Goal: Transaction & Acquisition: Purchase product/service

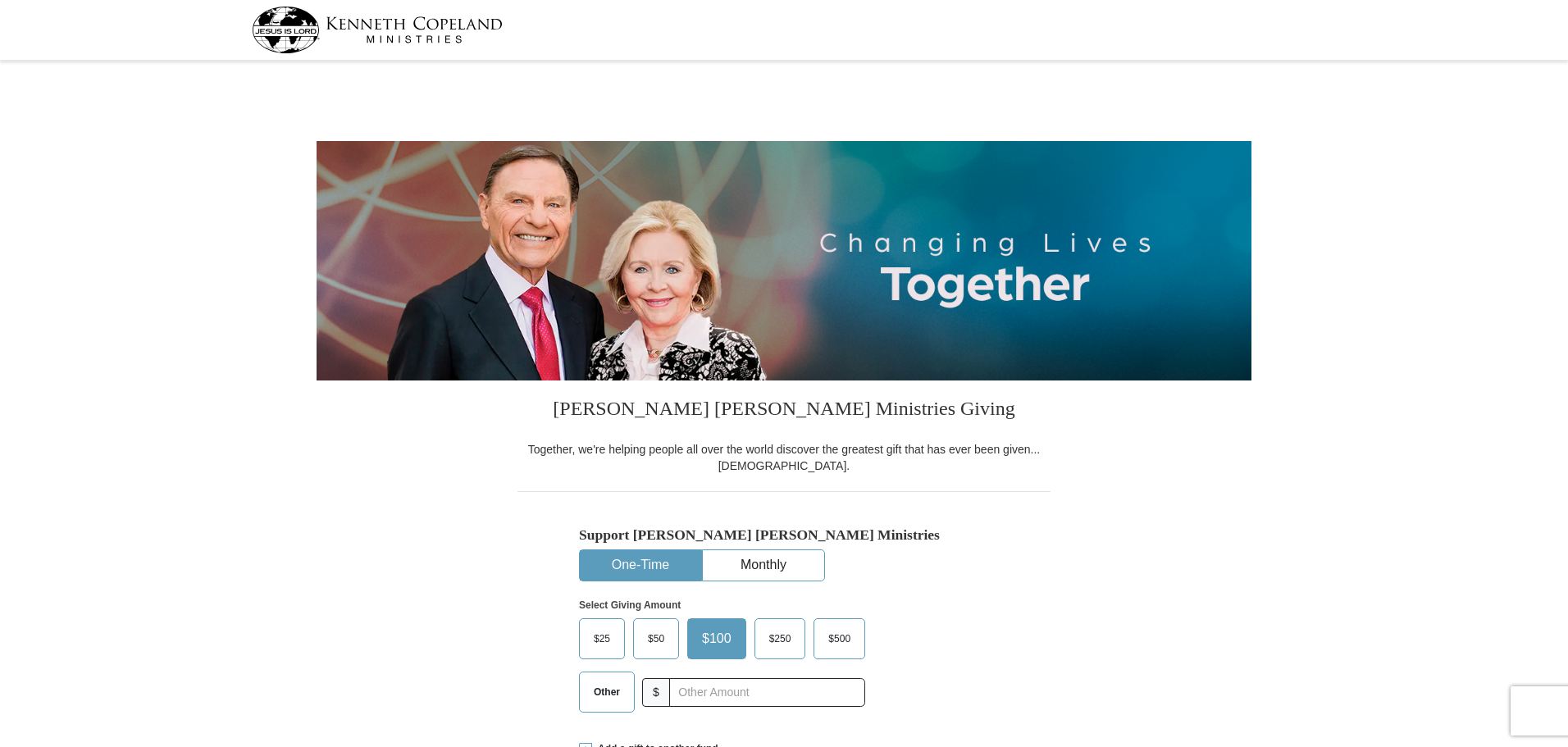
select select "CA"
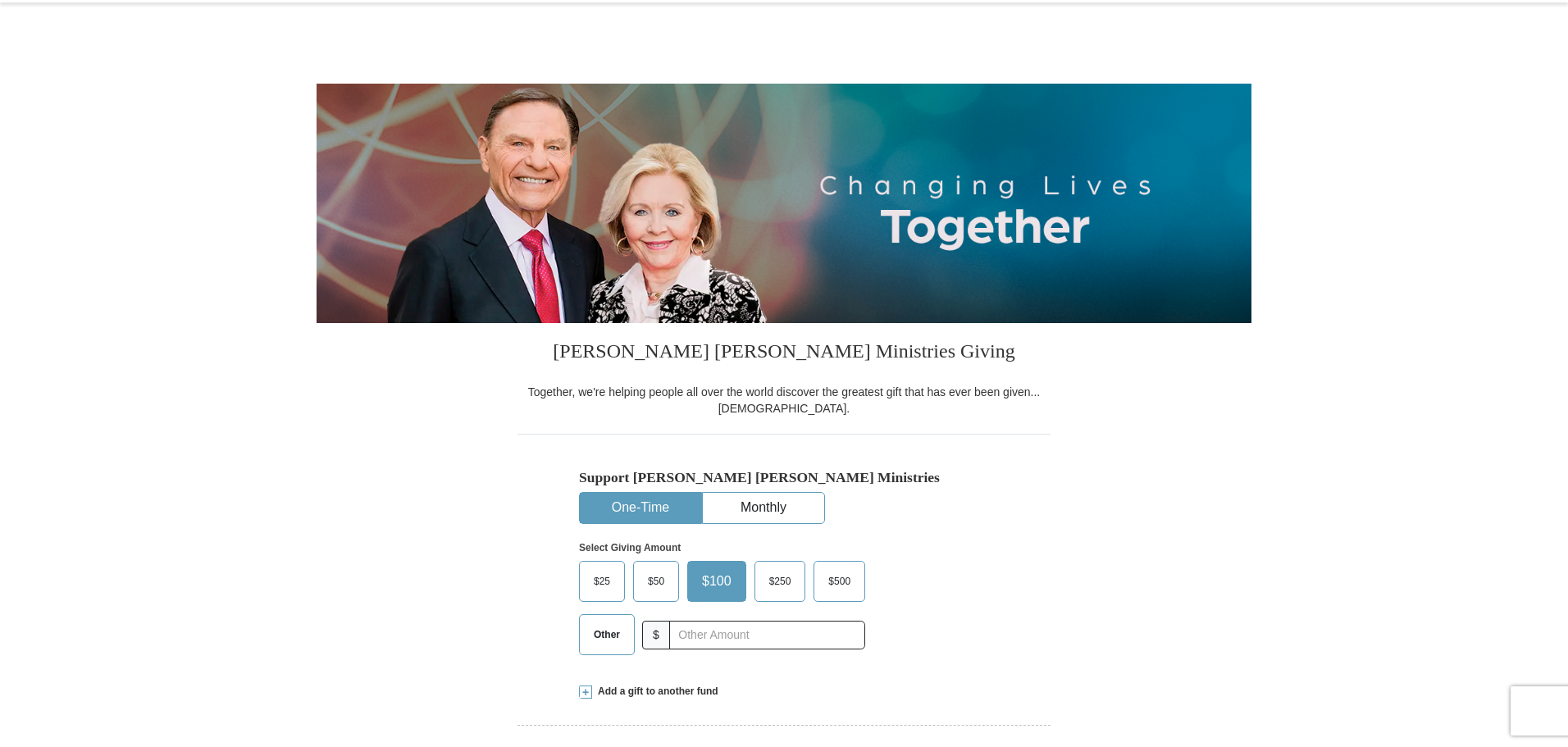
scroll to position [164, 0]
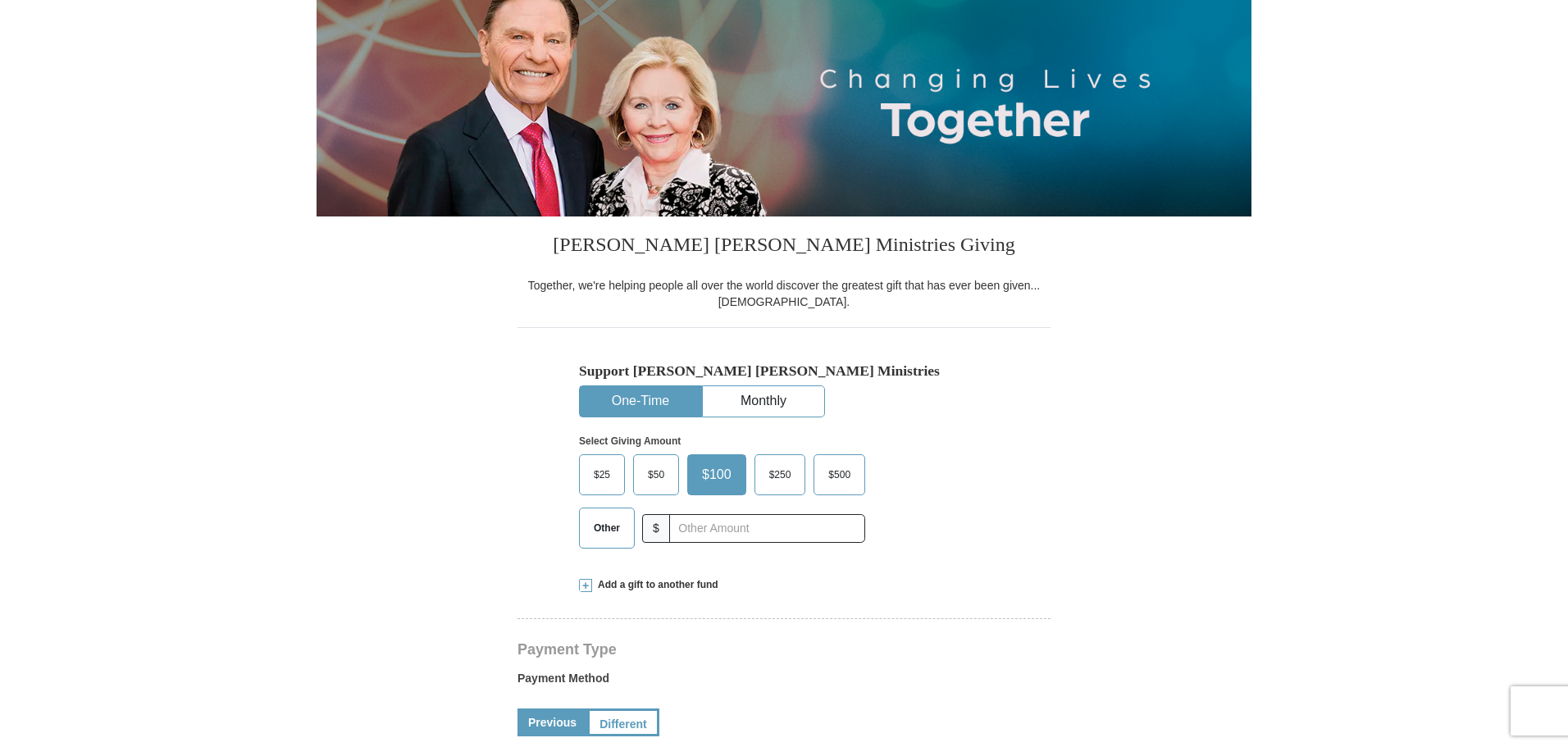
click at [618, 531] on span "Other" at bounding box center [607, 527] width 43 height 24
click at [0, 0] on input "Other" at bounding box center [0, 0] width 0 height 0
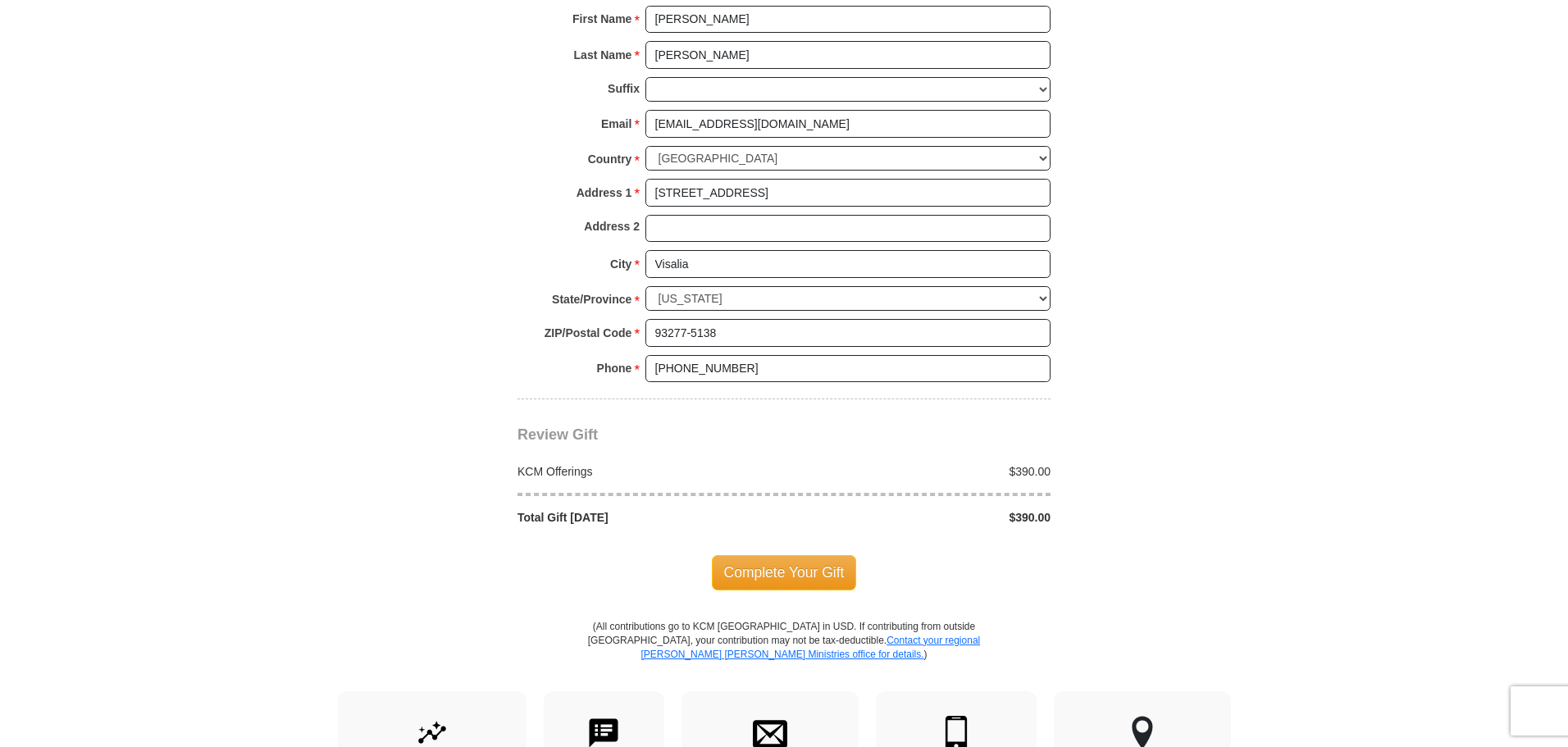
scroll to position [1229, 0]
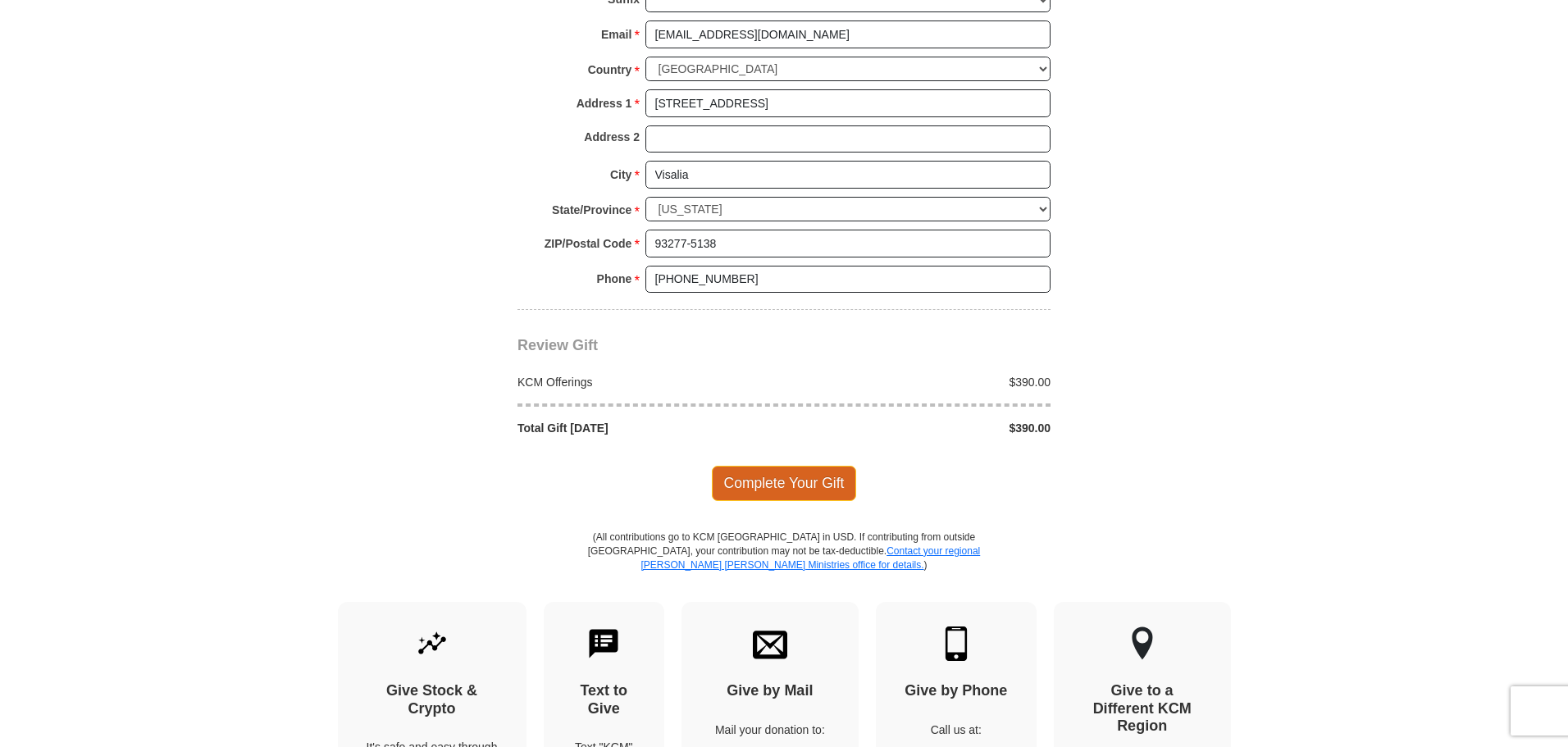
type input "390.00"
click at [768, 478] on span "Complete Your Gift" at bounding box center [784, 482] width 145 height 34
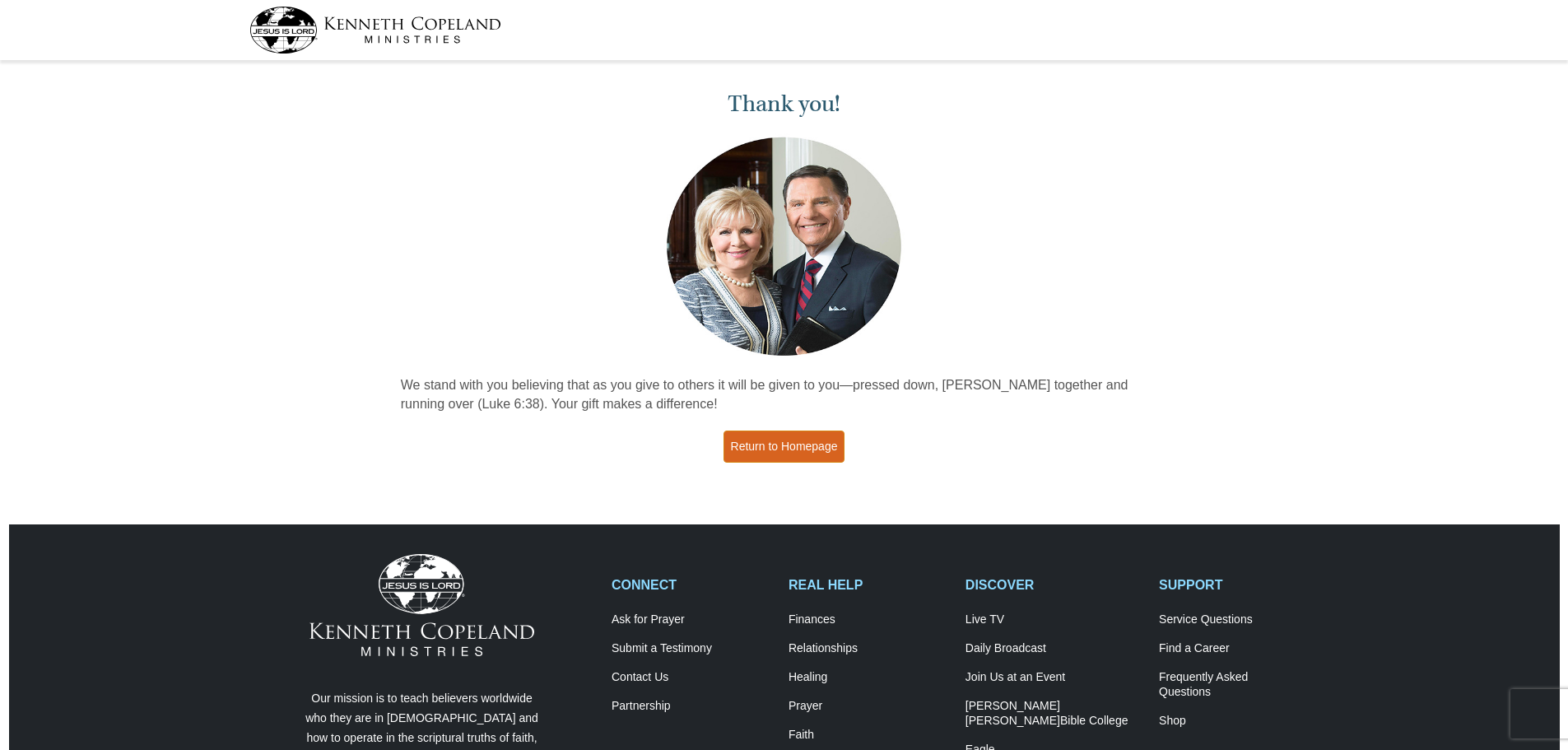
click at [783, 445] on link "Return to Homepage" at bounding box center [784, 446] width 122 height 32
